Goal: Task Accomplishment & Management: Use online tool/utility

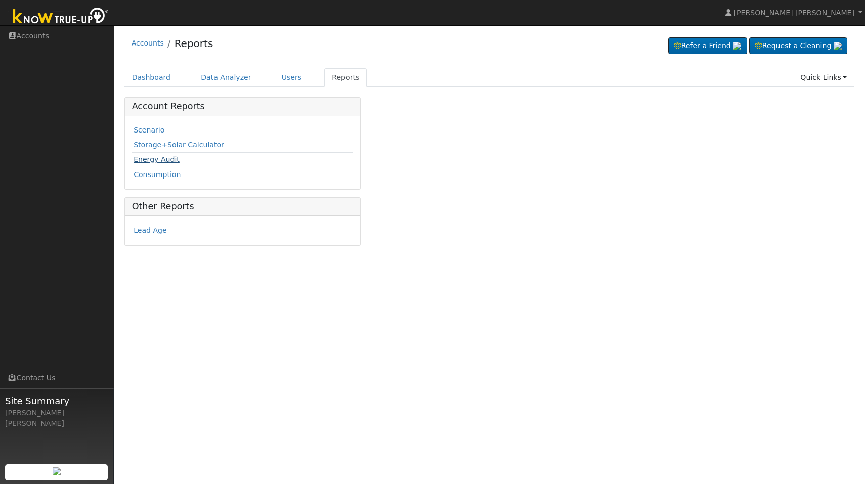
click at [171, 158] on link "Energy Audit" at bounding box center [157, 159] width 46 height 8
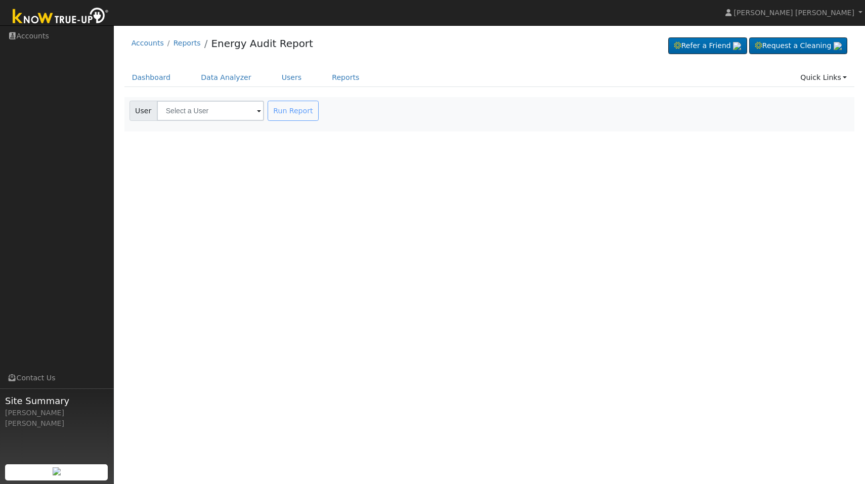
click at [257, 111] on span at bounding box center [259, 112] width 4 height 12
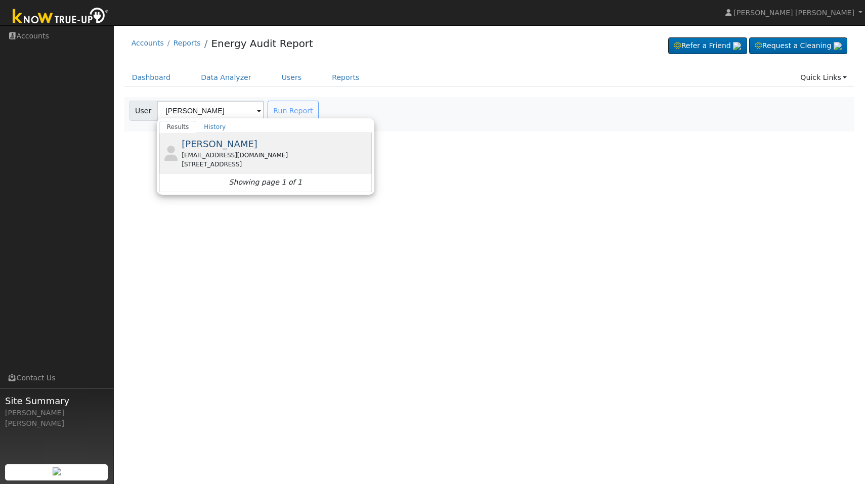
click at [209, 149] on span "[PERSON_NAME]" at bounding box center [220, 144] width 76 height 11
type input "[PERSON_NAME]"
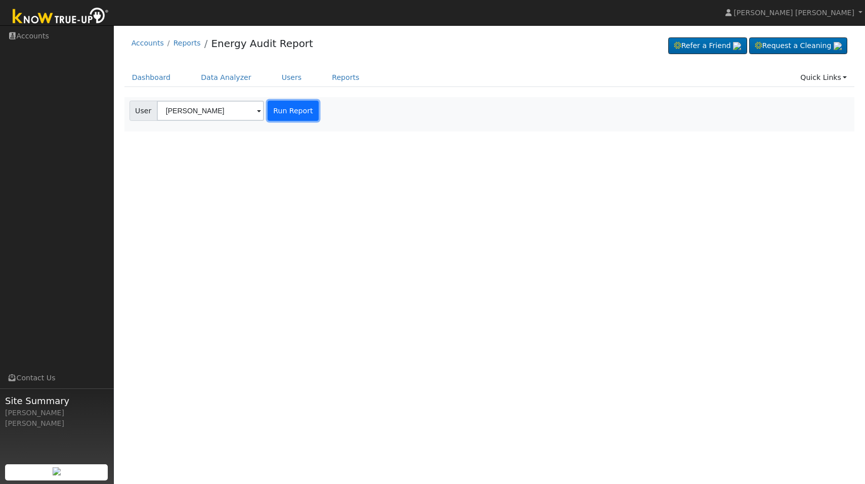
click at [290, 109] on button "Run Report" at bounding box center [293, 111] width 51 height 20
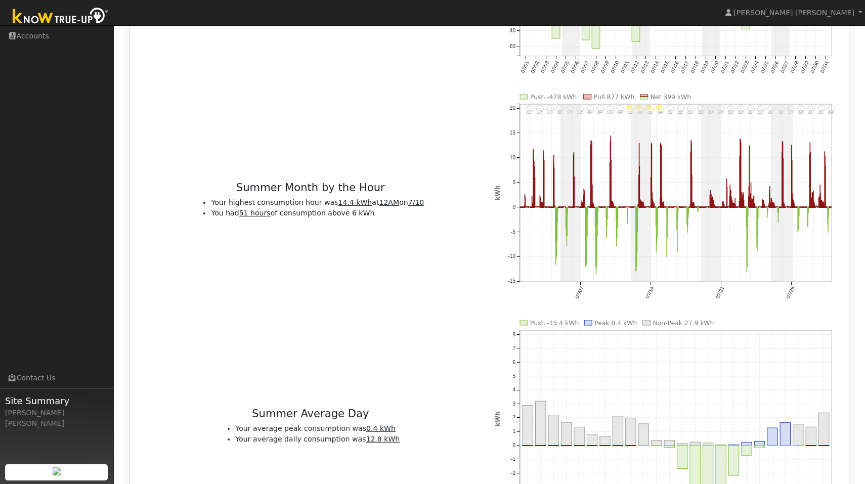
scroll to position [1195, 0]
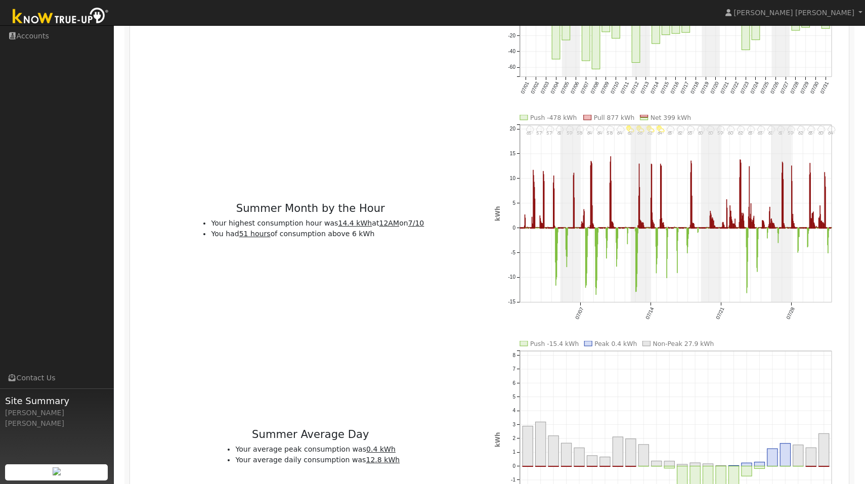
click at [594, 218] on icon "Cloudy 64° Cloudy 60° Cloudy 63° Cloudy 62° Cloudy 59° Cloudy 61° Cloudy 61° Mo…" at bounding box center [668, 226] width 347 height 223
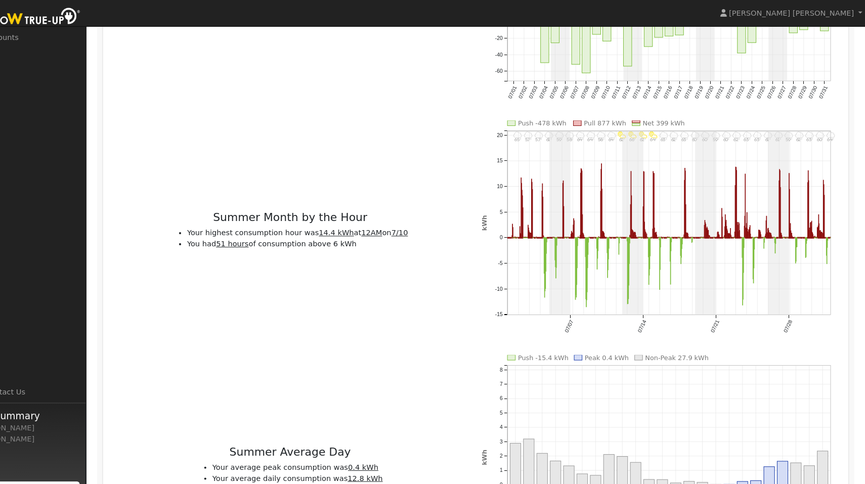
scroll to position [1185, 0]
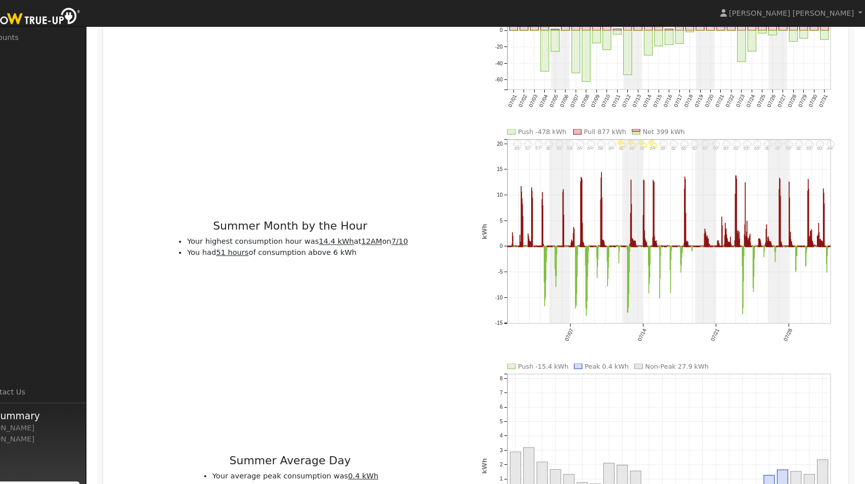
click at [598, 208] on icon "Cloudy 64° Cloudy 60° Cloudy 63° Cloudy 62° Cloudy 59° Cloudy 61° Cloudy 61° Mo…" at bounding box center [668, 235] width 347 height 223
click at [644, 236] on rect "onclick=""" at bounding box center [643, 235] width 1 height 5
click at [645, 236] on g "Cloudy 64° Cloudy 60° Cloudy 63° Cloudy 62° Cloudy 59° Cloudy 61° Cloudy 61° Mo…" at bounding box center [667, 227] width 347 height 206
click at [640, 238] on rect "onclick=""" at bounding box center [640, 234] width 1 height 7
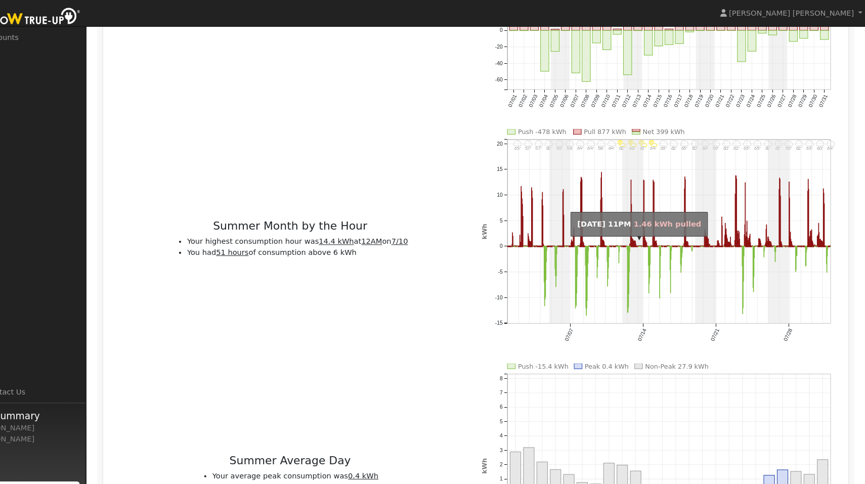
click at [640, 238] on rect "onclick=""" at bounding box center [640, 234] width 1 height 7
click at [338, 235] on u "14.4 kWh" at bounding box center [355, 233] width 34 height 8
click at [379, 236] on u "12AM" at bounding box center [389, 233] width 20 height 8
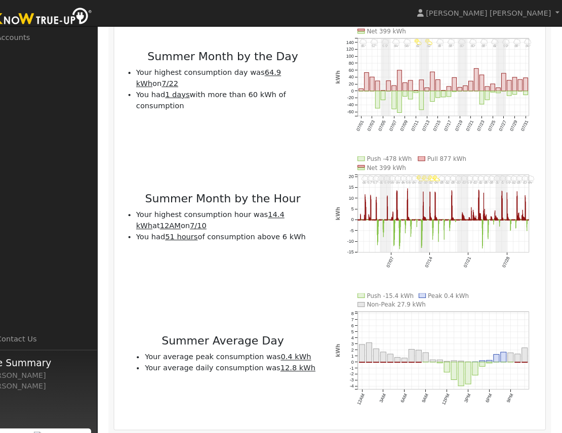
scroll to position [789, 0]
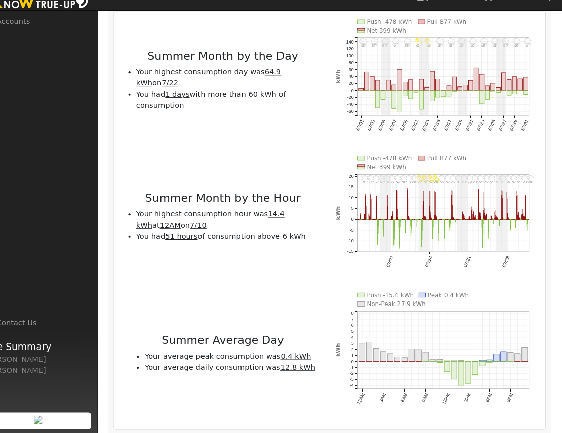
click at [310, 290] on div "Summer Month by the Hour Your highest consumption hour was 14.4 kWh at 12AM on …" at bounding box center [235, 228] width 206 height 124
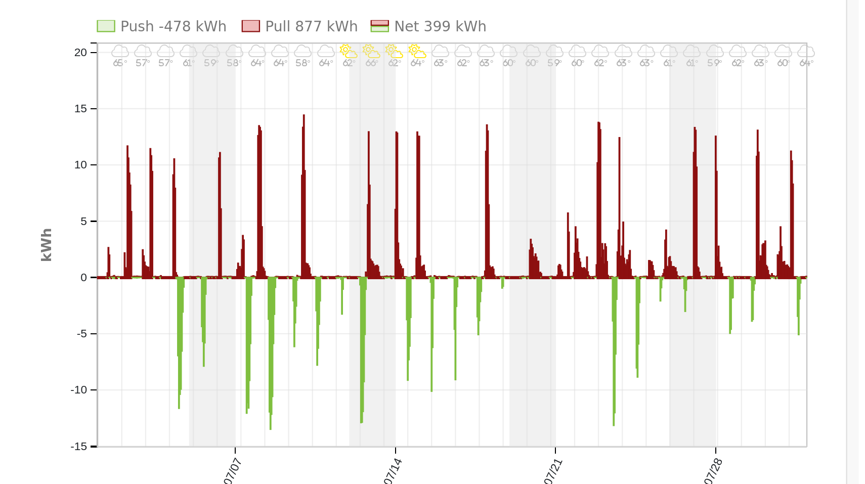
scroll to position [1164, 0]
